Goal: Information Seeking & Learning: Learn about a topic

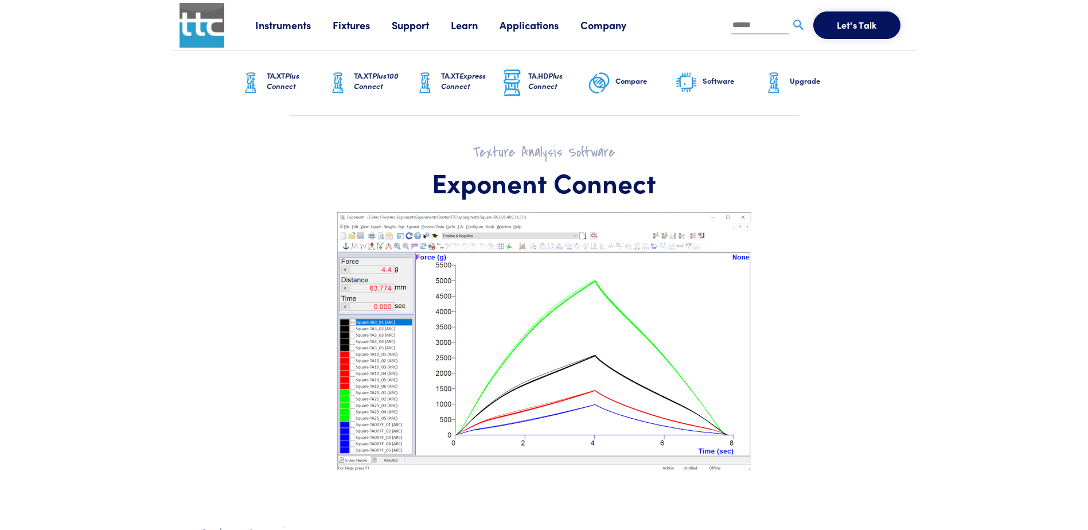
drag, startPoint x: 796, startPoint y: 166, endPoint x: 781, endPoint y: 133, distance: 37.2
click at [796, 166] on h1 "Exponent Connect" at bounding box center [544, 182] width 688 height 33
click at [720, 85] on h6 "Software" at bounding box center [733, 81] width 60 height 10
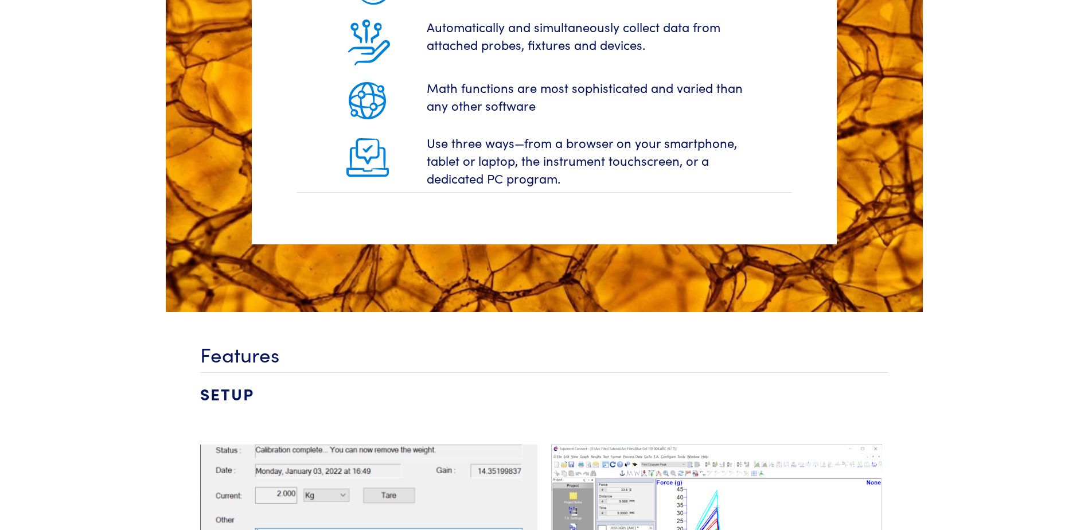
scroll to position [1970, 0]
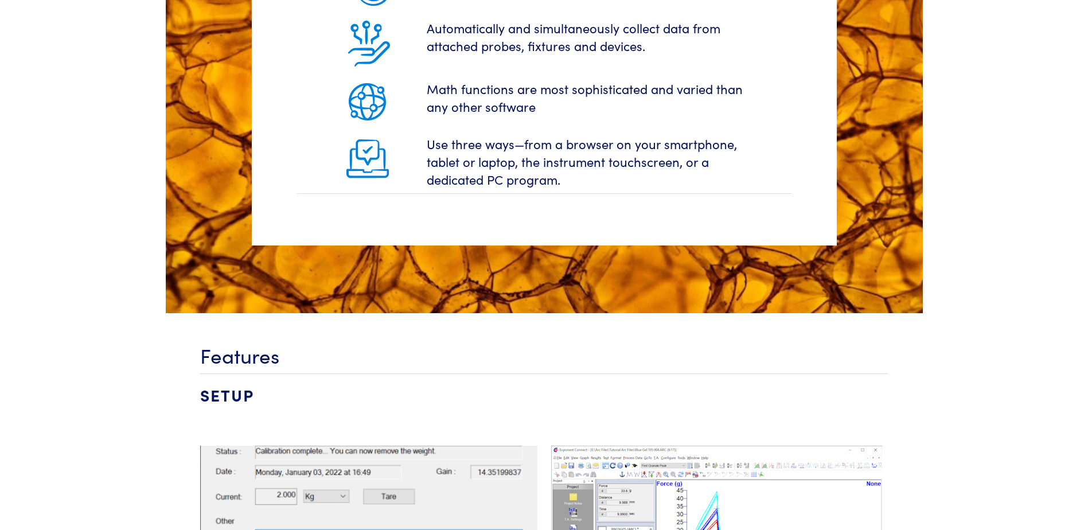
click at [240, 384] on h4 "SETUP" at bounding box center [544, 400] width 688 height 54
click at [255, 344] on h3 "Features" at bounding box center [544, 355] width 688 height 28
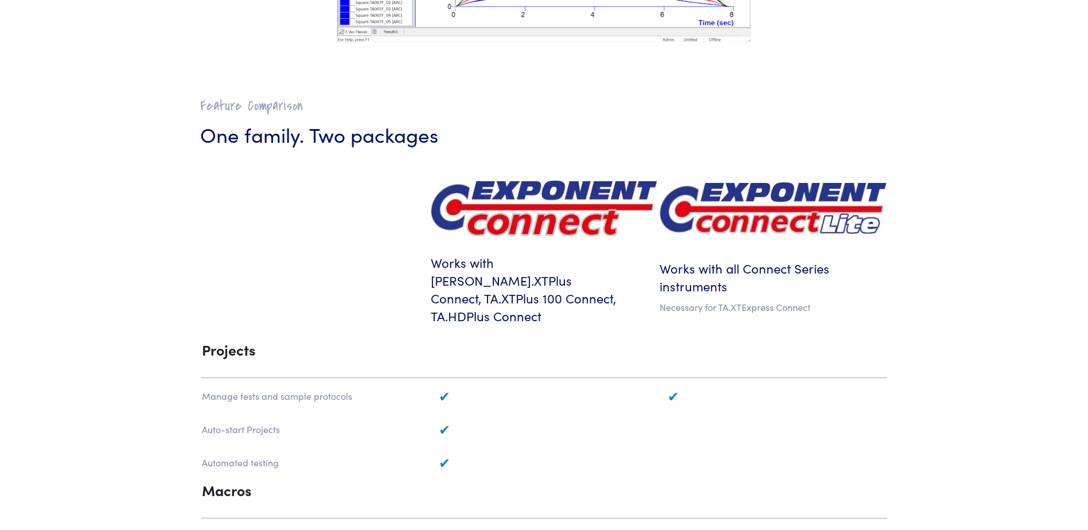
scroll to position [249, 0]
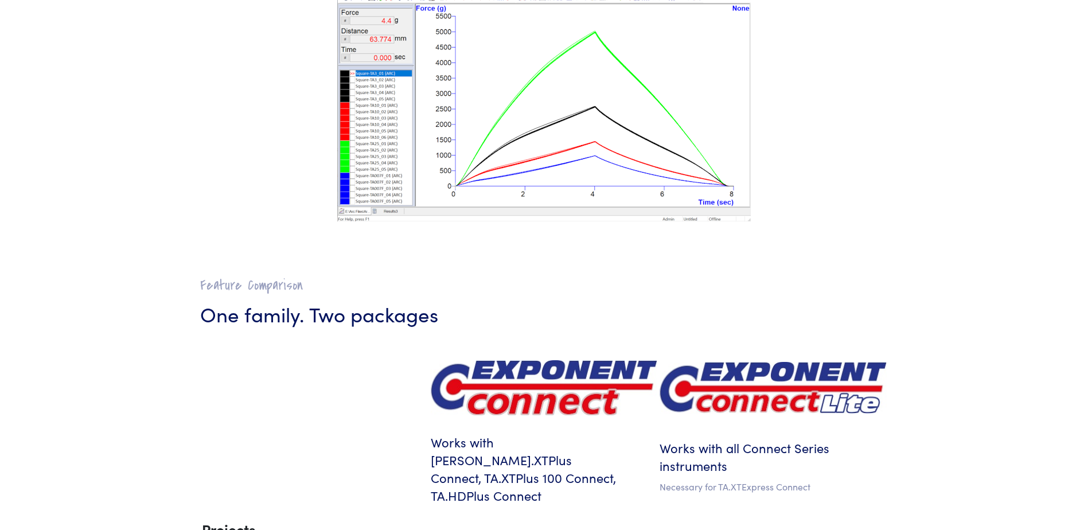
click at [523, 384] on img at bounding box center [544, 388] width 227 height 56
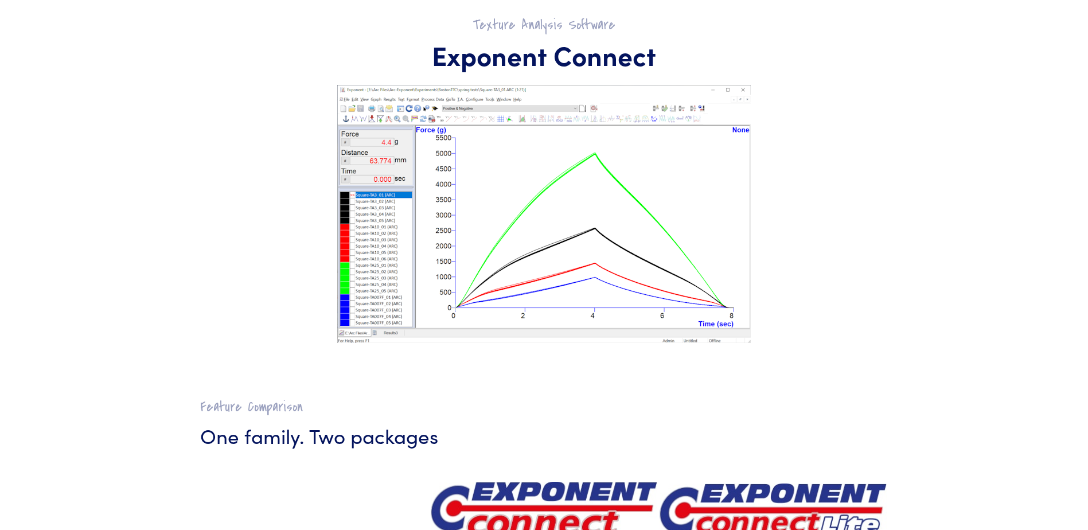
scroll to position [0, 0]
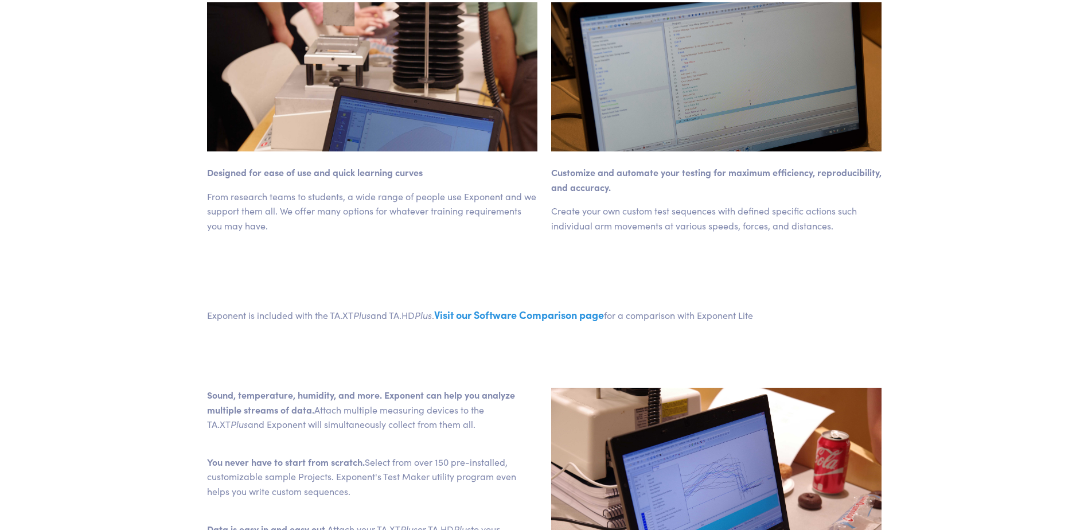
scroll to position [574, 0]
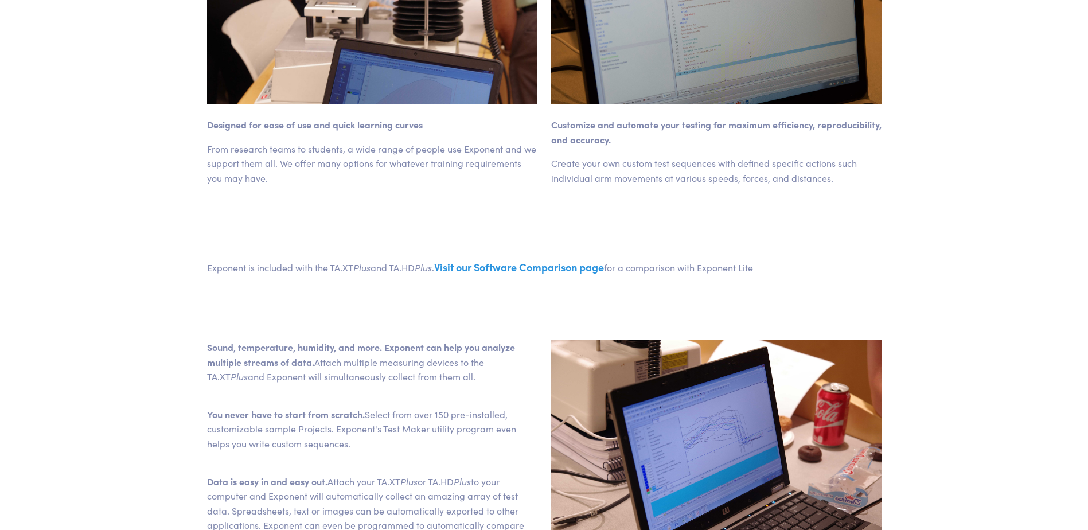
click at [923, 225] on body "Instruments Texture Analyzers Measure any physical product characteristic. TA.X…" at bounding box center [544, 436] width 1088 height 2020
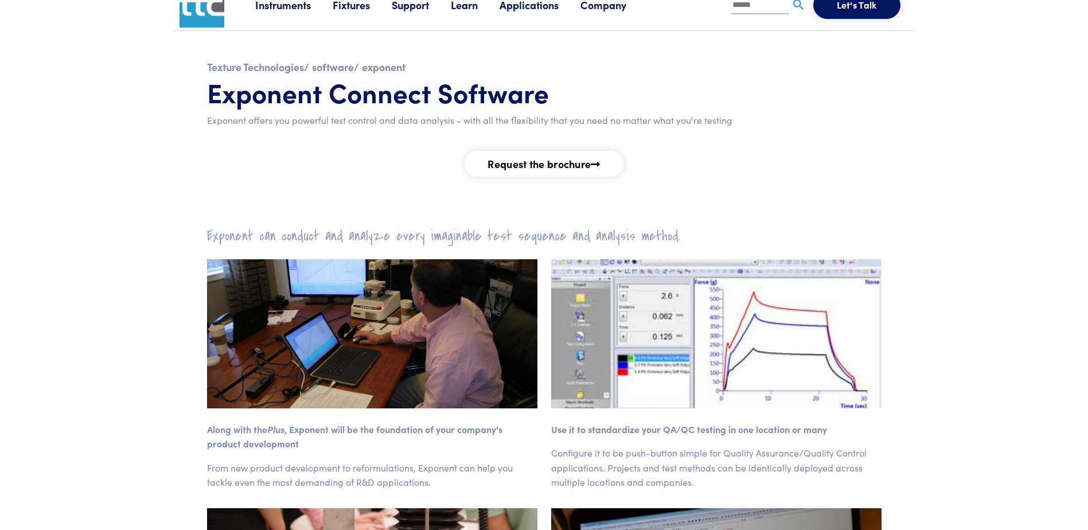
scroll to position [0, 0]
